Goal: Task Accomplishment & Management: Manage account settings

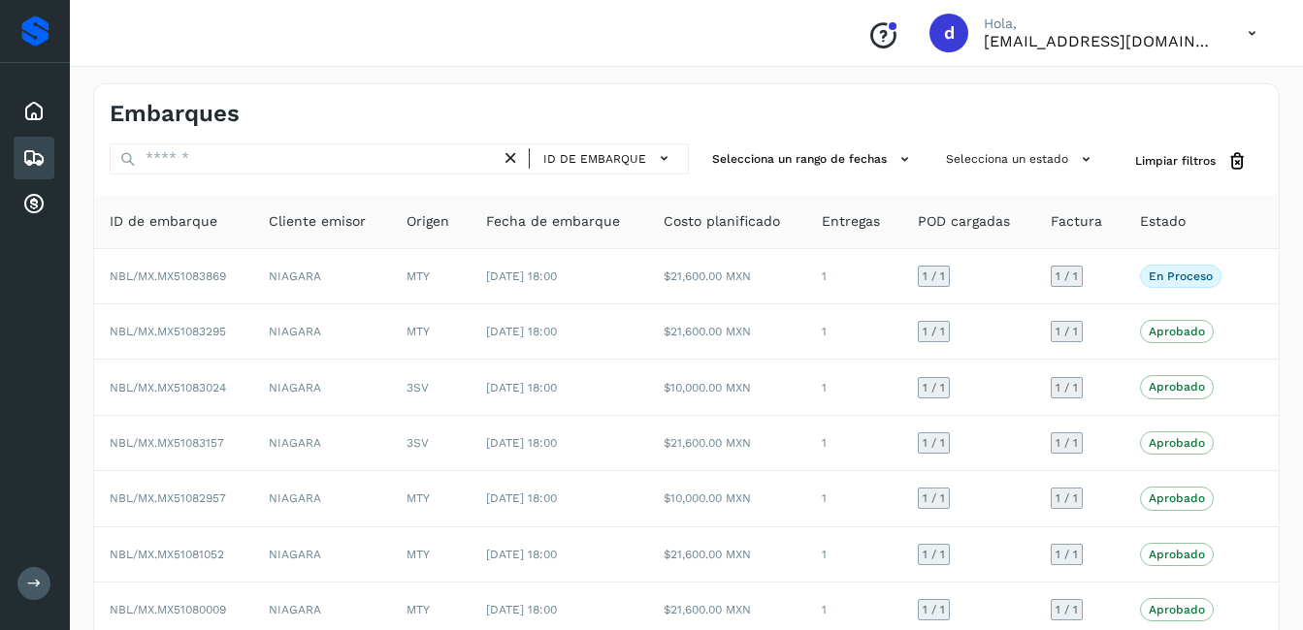
click at [25, 163] on icon at bounding box center [33, 157] width 23 height 23
click at [29, 117] on icon at bounding box center [33, 111] width 23 height 23
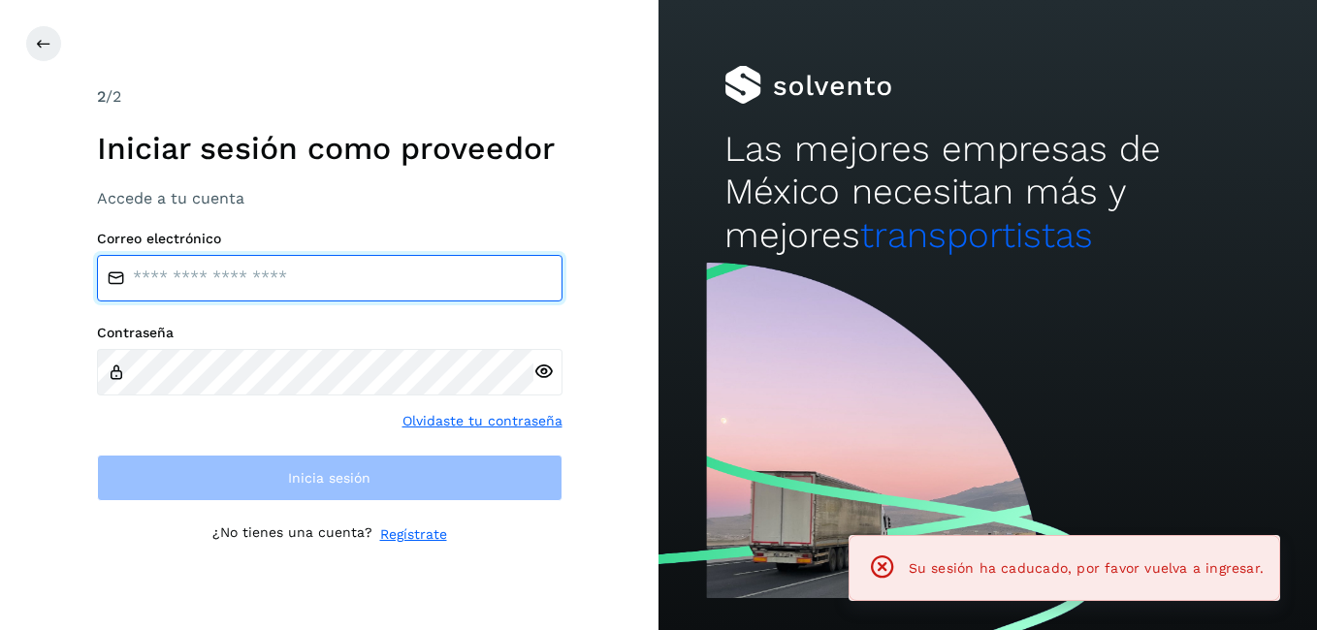
type input "**********"
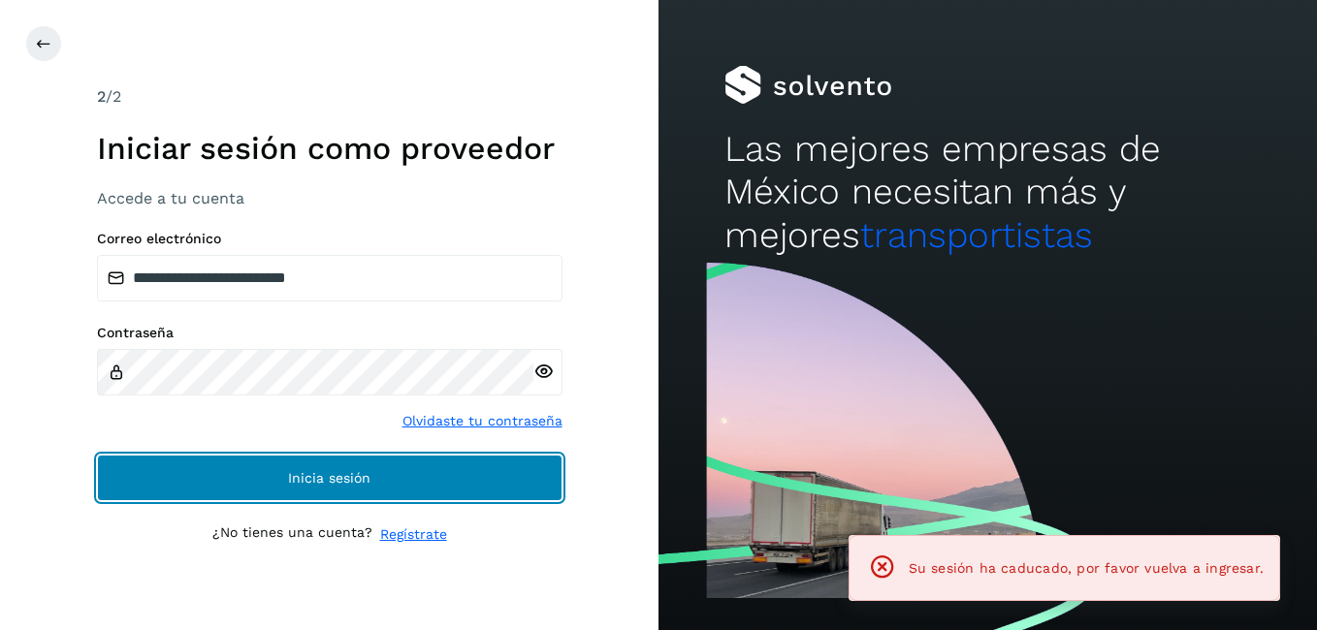
click at [256, 463] on button "Inicia sesión" at bounding box center [330, 478] width 466 height 47
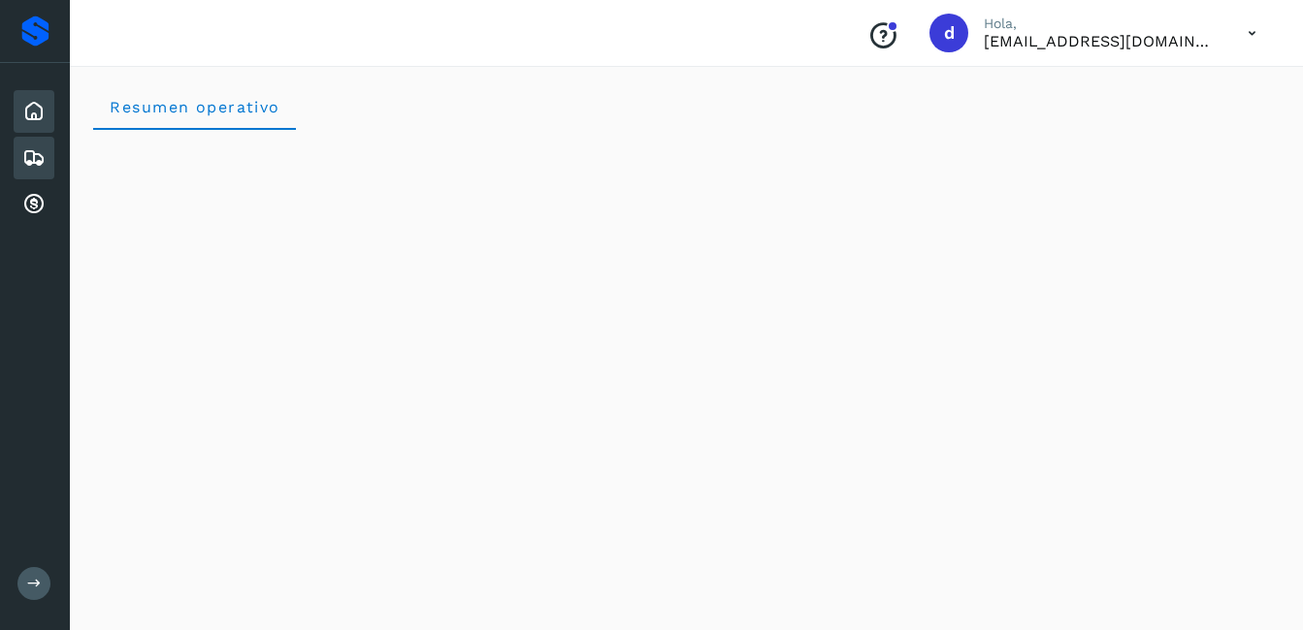
click at [32, 154] on icon at bounding box center [33, 157] width 23 height 23
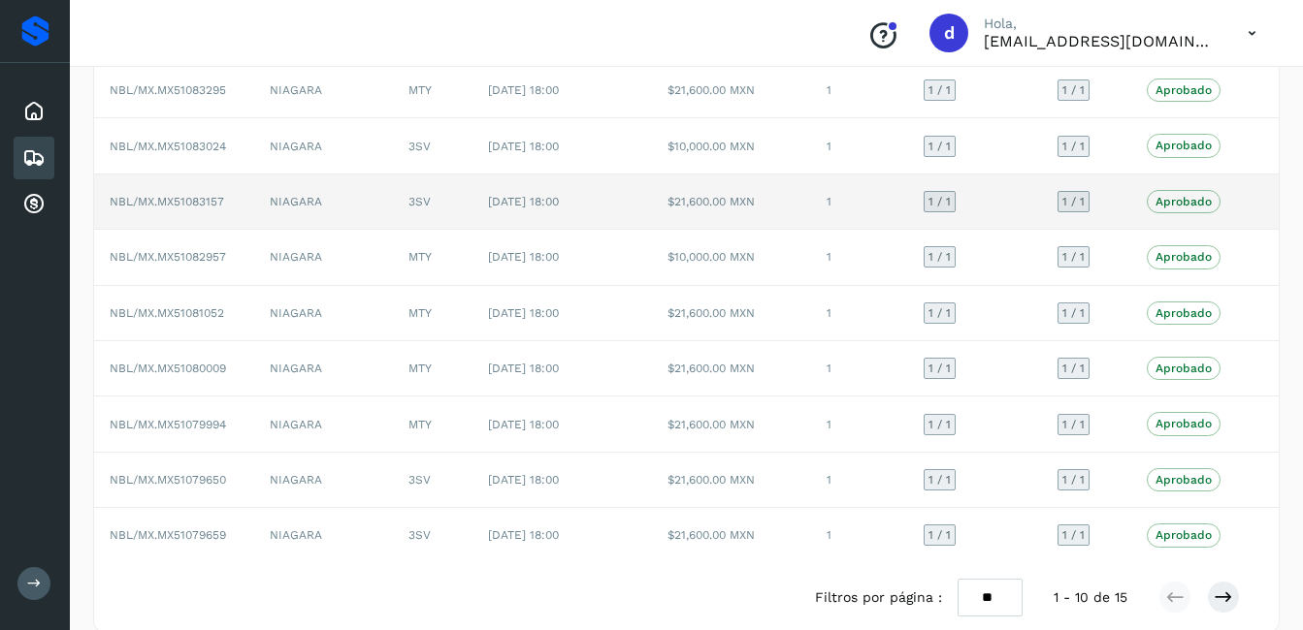
scroll to position [268, 0]
